Goal: Navigation & Orientation: Find specific page/section

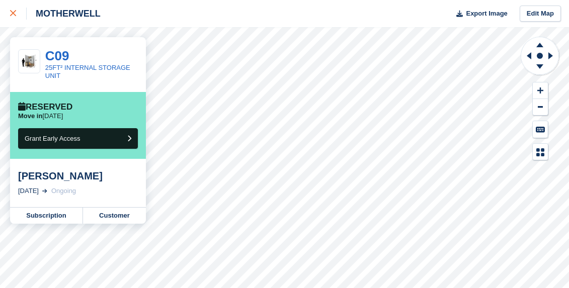
click at [7, 15] on link at bounding box center [13, 13] width 27 height 27
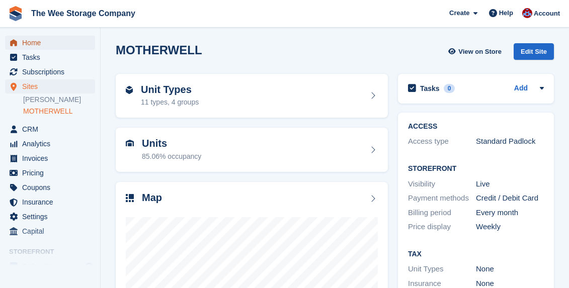
click at [38, 40] on span "Home" at bounding box center [52, 43] width 60 height 14
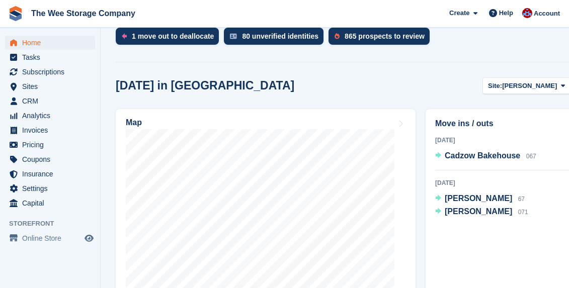
scroll to position [325, 0]
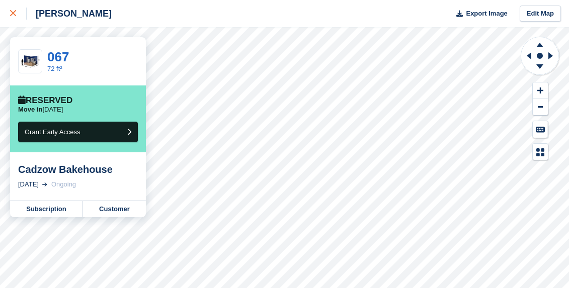
click at [12, 16] on icon at bounding box center [13, 13] width 6 height 6
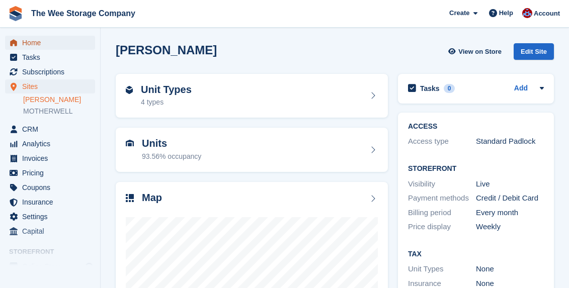
click at [47, 45] on span "Home" at bounding box center [52, 43] width 60 height 14
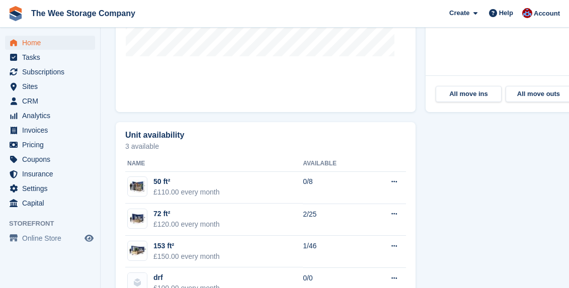
scroll to position [588, 0]
